Goal: Navigation & Orientation: Find specific page/section

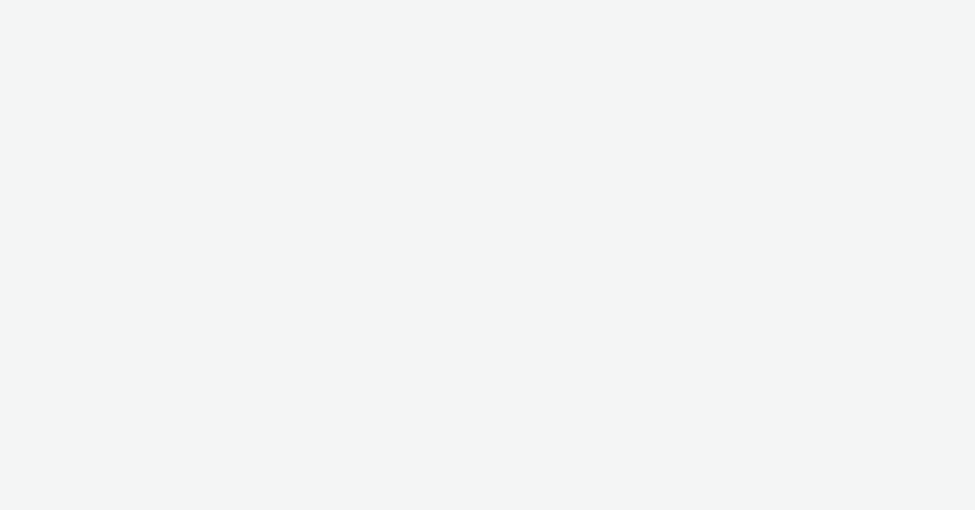
select select "47c37c18-910e-43a3-bb91-a2beb2847406"
select select "b1b940d3-d05b-48b5-821e-f328c33b988b"
